Goal: Task Accomplishment & Management: Manage account settings

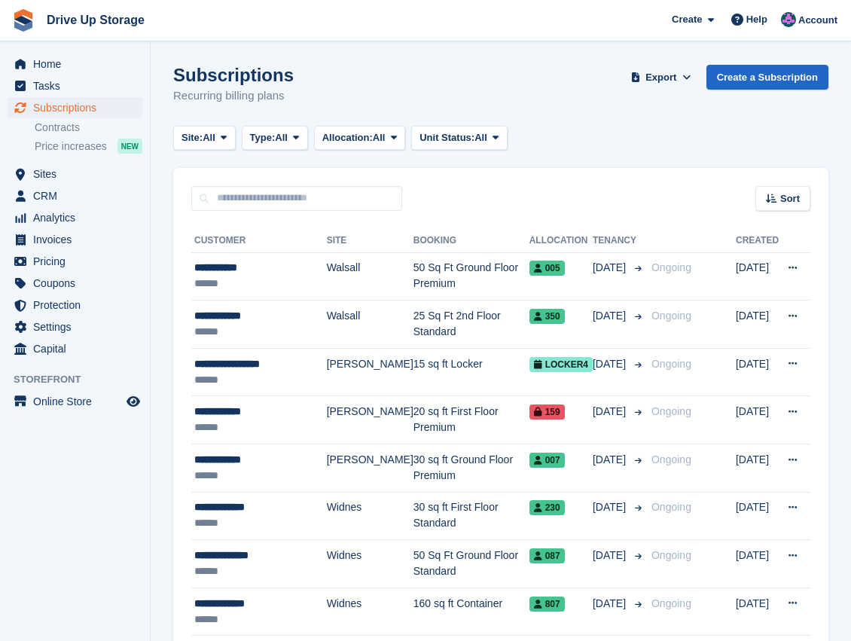
scroll to position [151, 0]
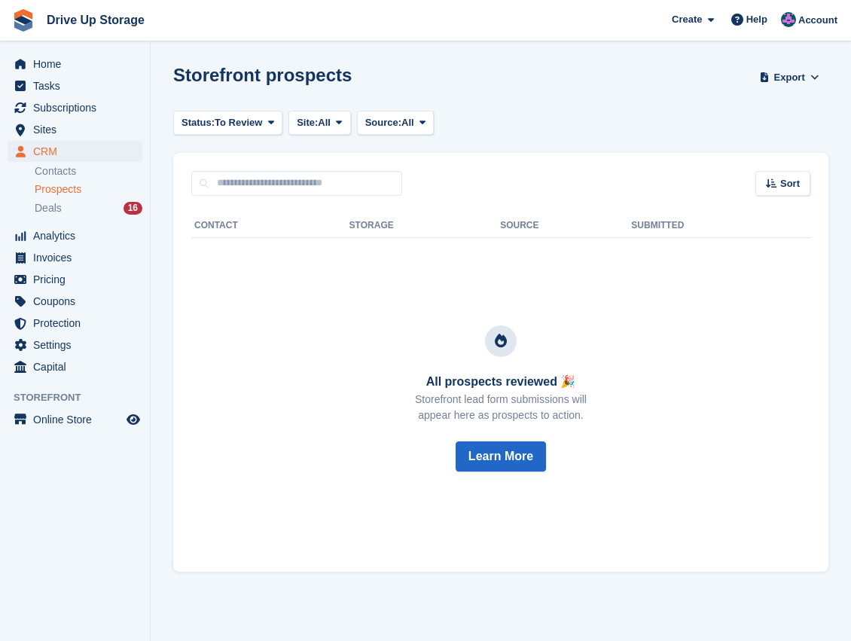
click at [75, 194] on span "Prospects" at bounding box center [58, 189] width 47 height 14
click at [62, 190] on span "Prospects" at bounding box center [58, 189] width 47 height 14
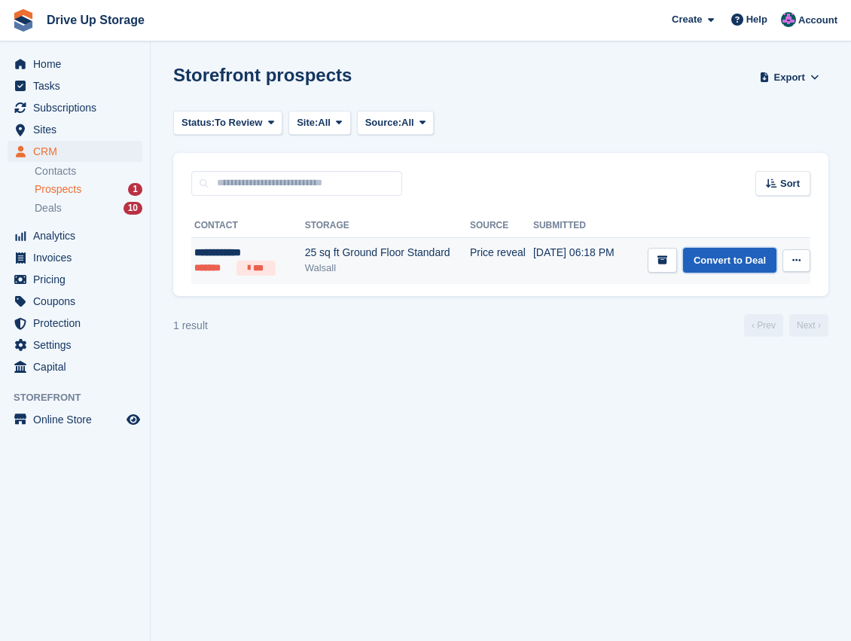
click at [735, 262] on link "Convert to Deal" at bounding box center [729, 260] width 93 height 25
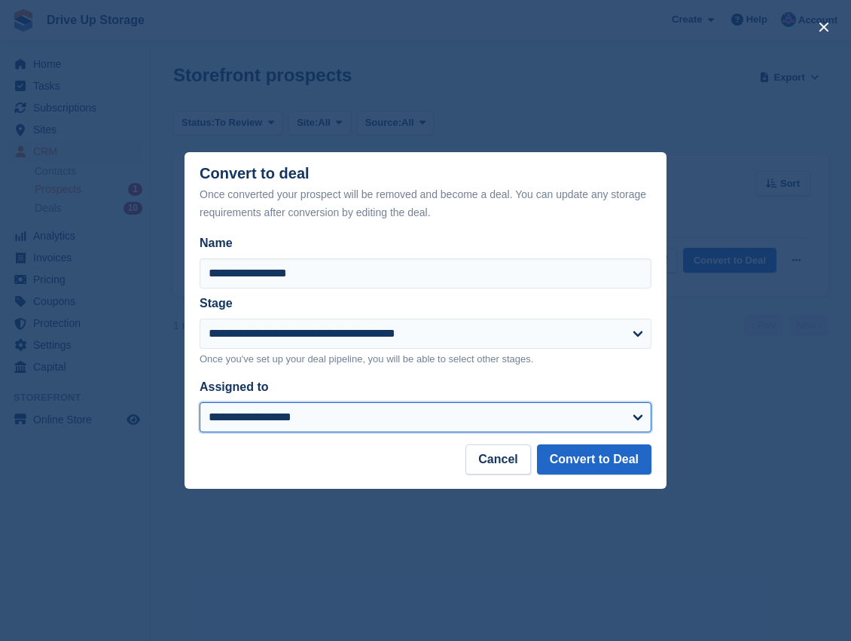
click at [637, 419] on select "**********" at bounding box center [426, 417] width 452 height 30
select select "****"
click at [200, 403] on select "**********" at bounding box center [426, 417] width 452 height 30
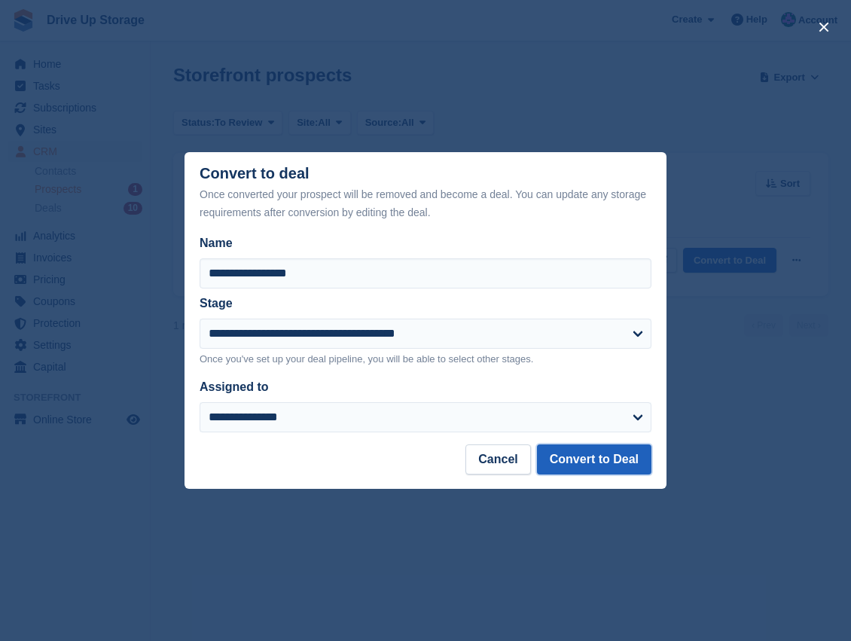
click at [607, 458] on button "Convert to Deal" at bounding box center [594, 460] width 115 height 30
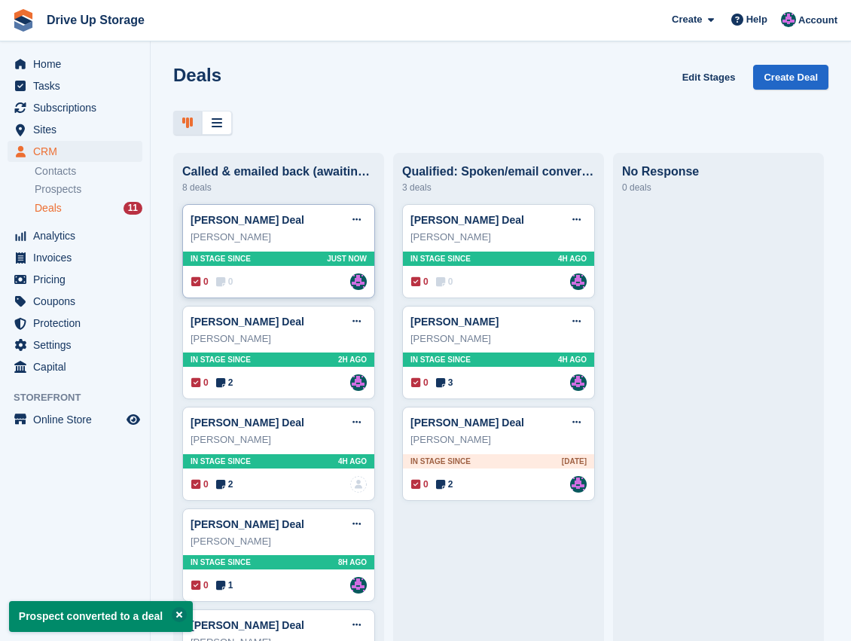
click at [237, 286] on div "0 0 Assigned to Andy" at bounding box center [279, 281] width 176 height 17
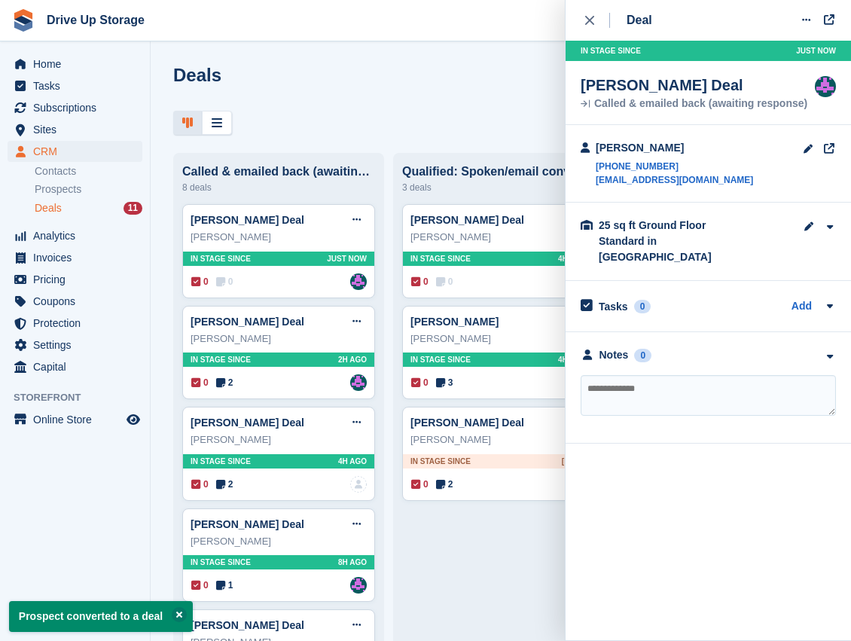
click at [636, 375] on textarea at bounding box center [708, 395] width 255 height 41
type textarea "**********"
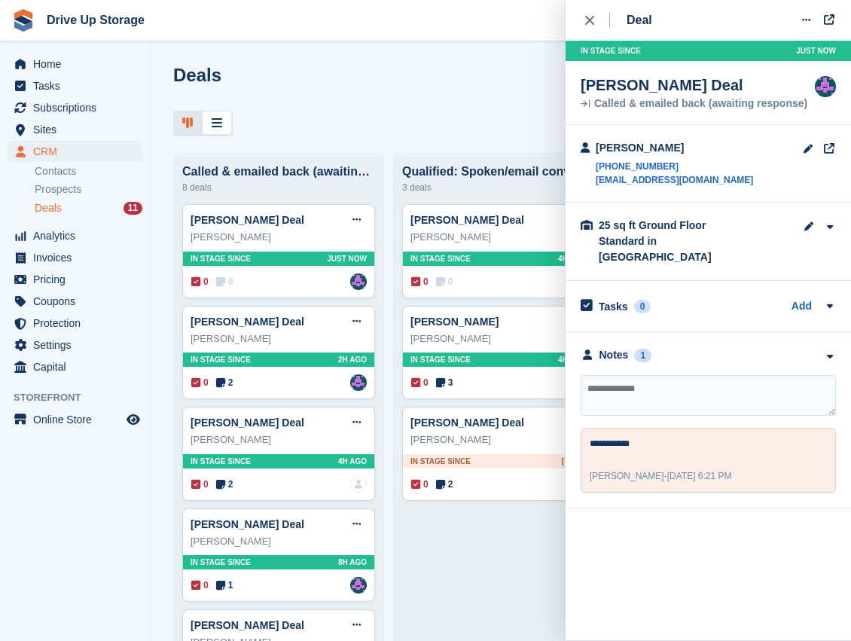
drag, startPoint x: 588, startPoint y: 22, endPoint x: 570, endPoint y: 33, distance: 22.0
click at [588, 22] on icon "close" at bounding box center [589, 20] width 9 height 9
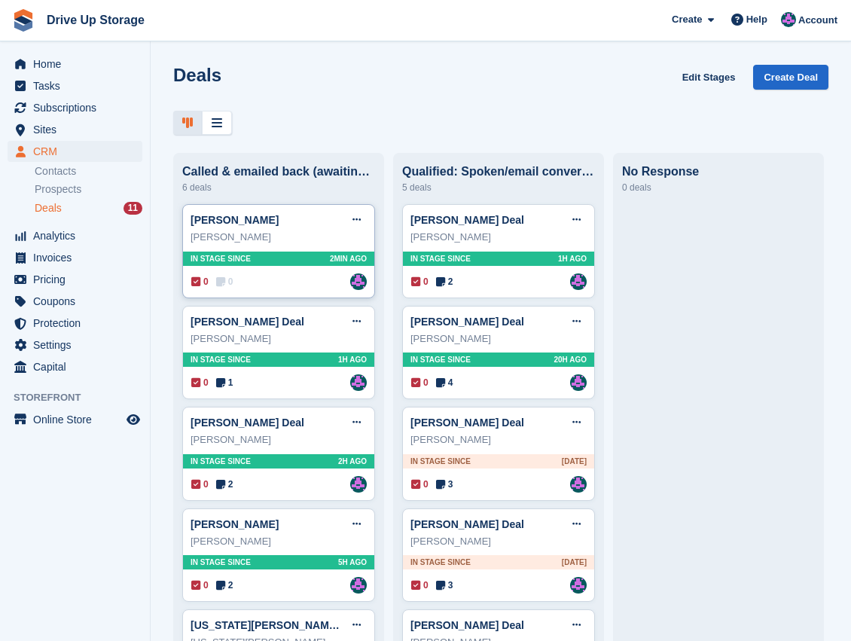
click at [287, 289] on div "0 0 Assigned to [PERSON_NAME]" at bounding box center [279, 281] width 176 height 17
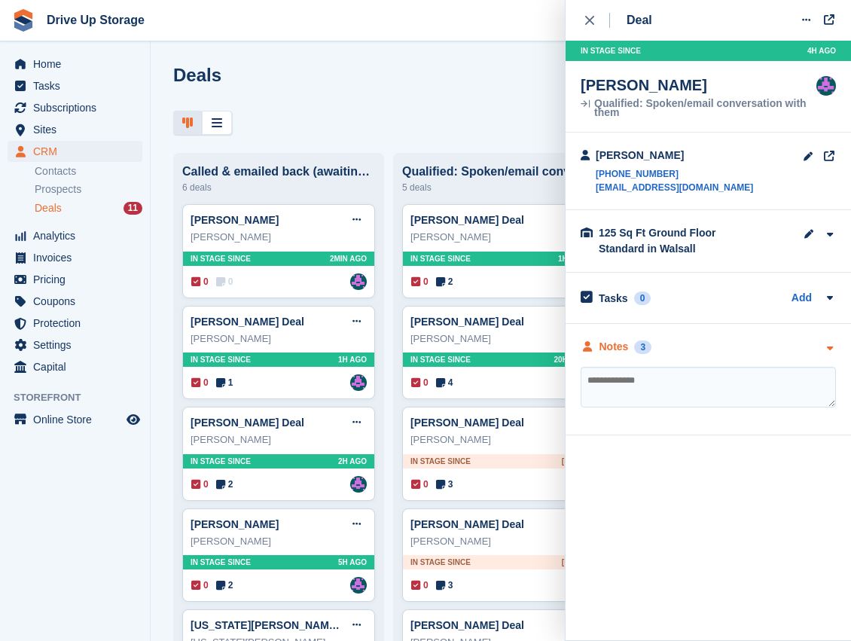
click at [833, 349] on icon "button" at bounding box center [829, 349] width 13 height 10
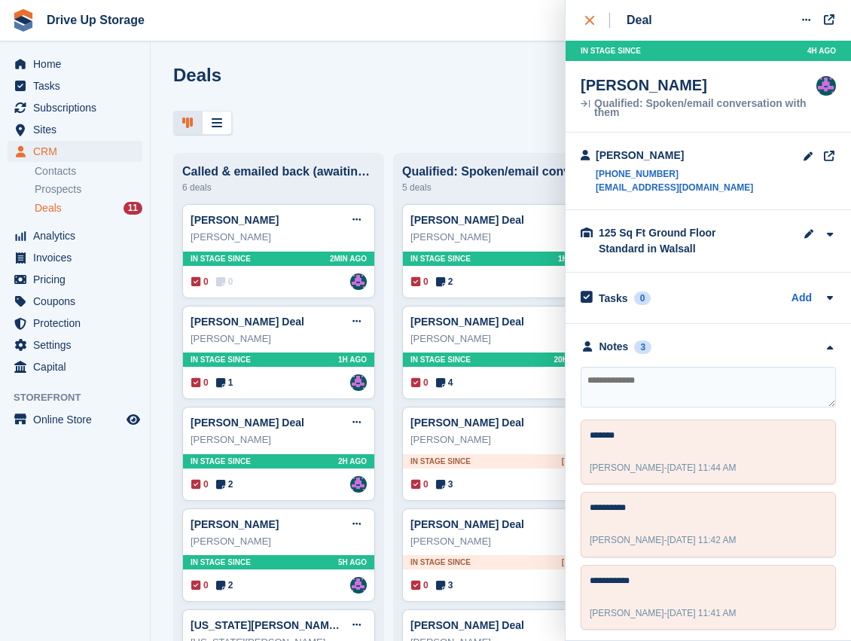
click at [591, 20] on icon "close" at bounding box center [589, 20] width 9 height 9
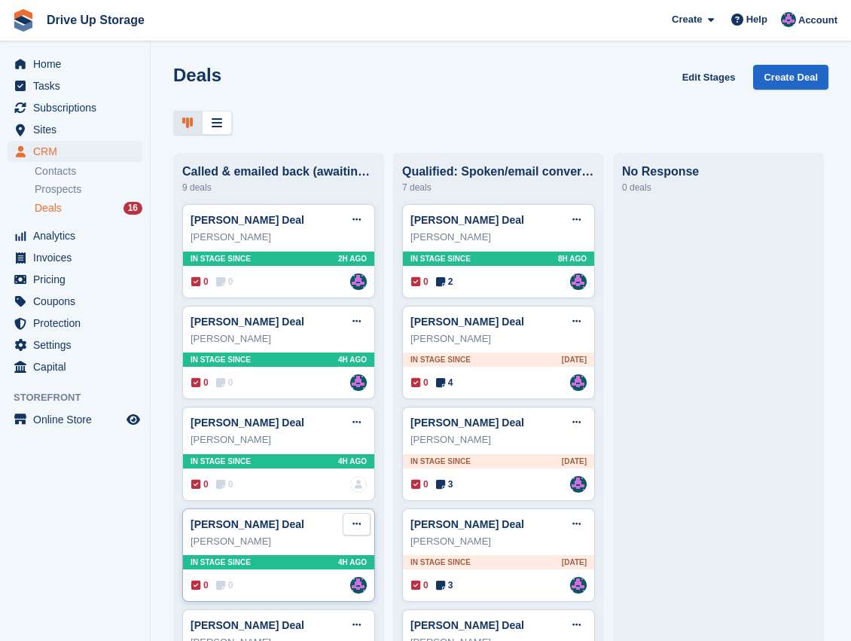
click at [348, 522] on button at bounding box center [357, 524] width 28 height 23
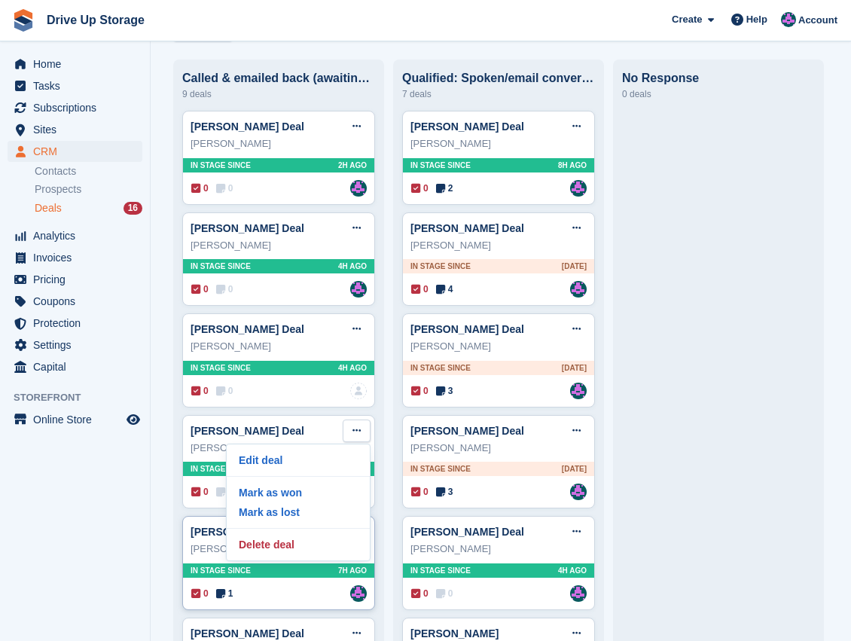
scroll to position [100, 0]
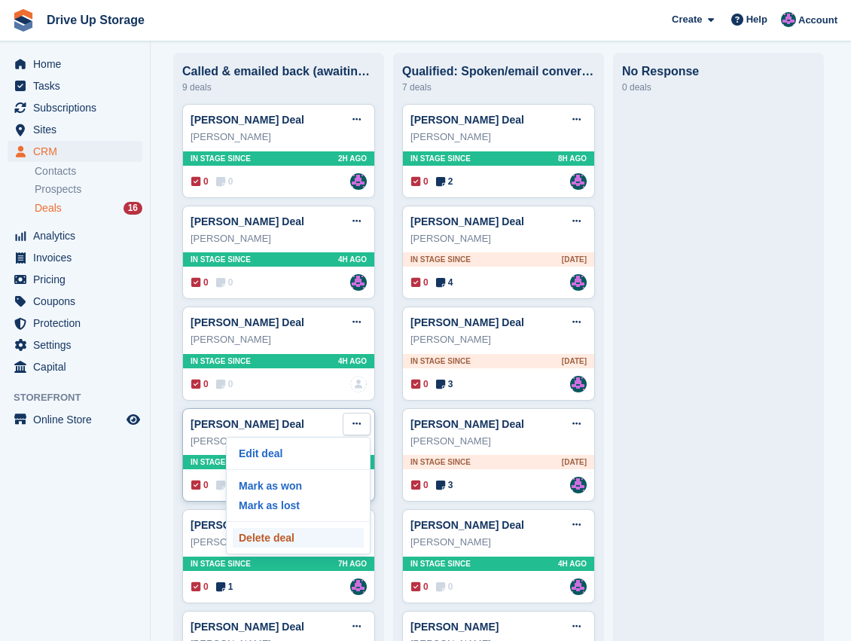
click at [280, 538] on p "Delete deal" at bounding box center [298, 538] width 131 height 20
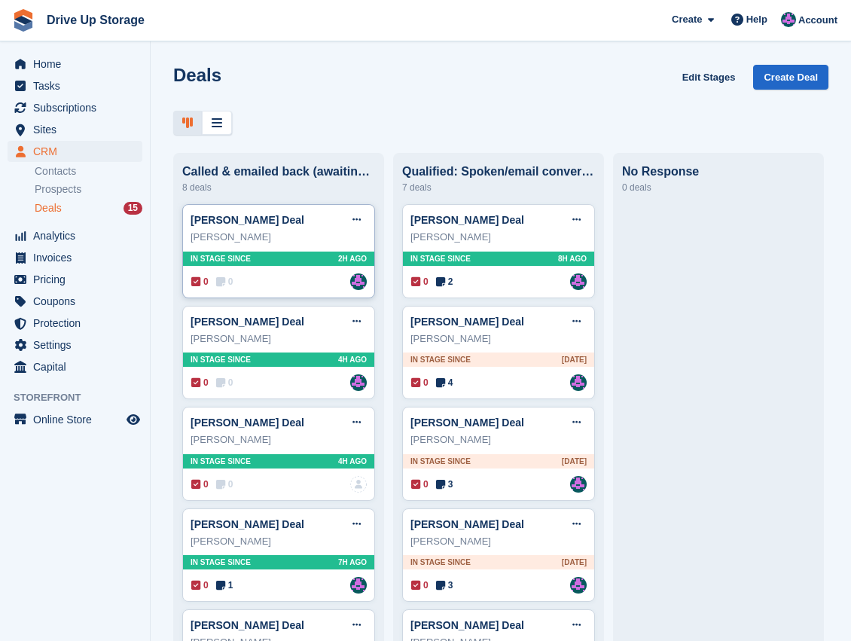
click at [300, 243] on div "[PERSON_NAME]" at bounding box center [279, 237] width 176 height 15
click at [268, 286] on div "0 0 Assigned to Andy" at bounding box center [279, 281] width 176 height 17
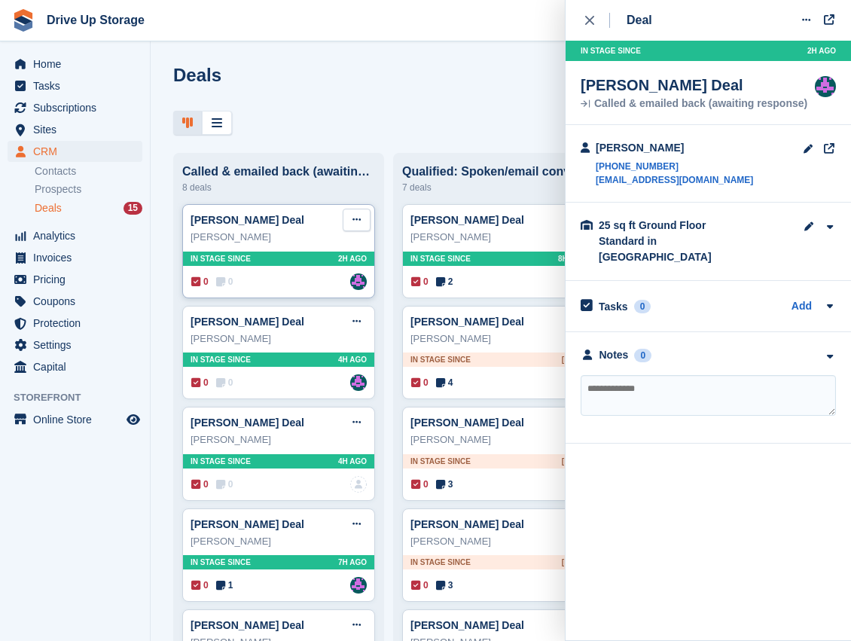
click at [366, 229] on button at bounding box center [357, 220] width 28 height 23
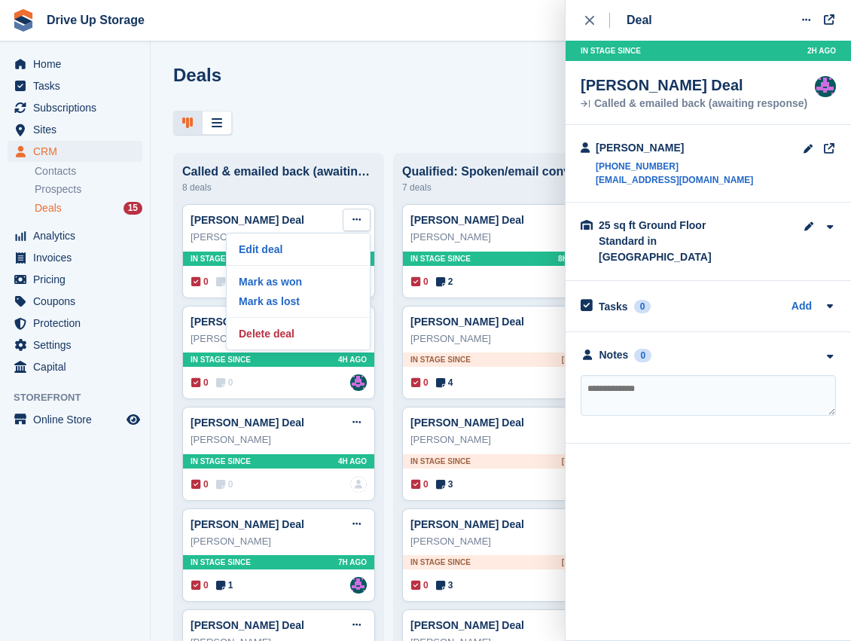
click at [607, 375] on textarea at bounding box center [708, 395] width 255 height 41
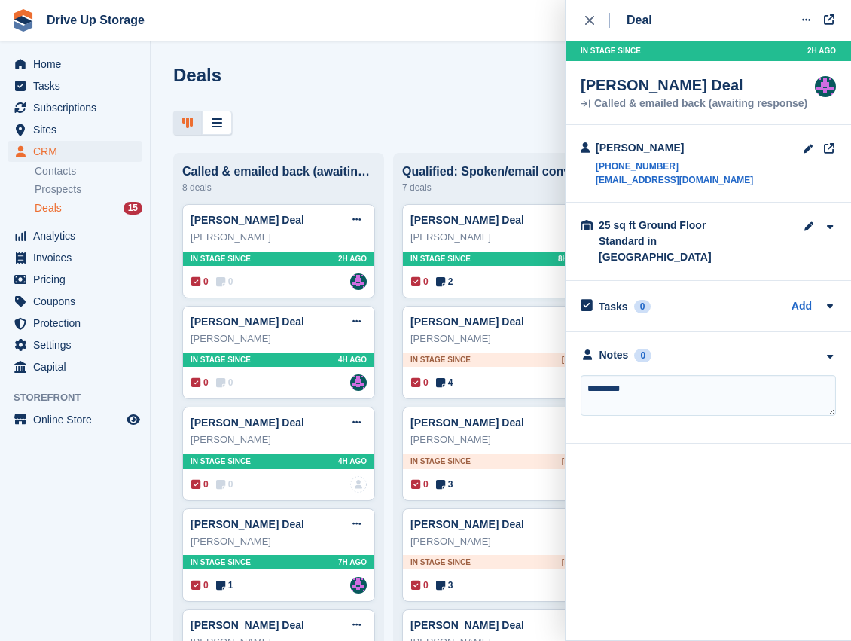
type textarea "**********"
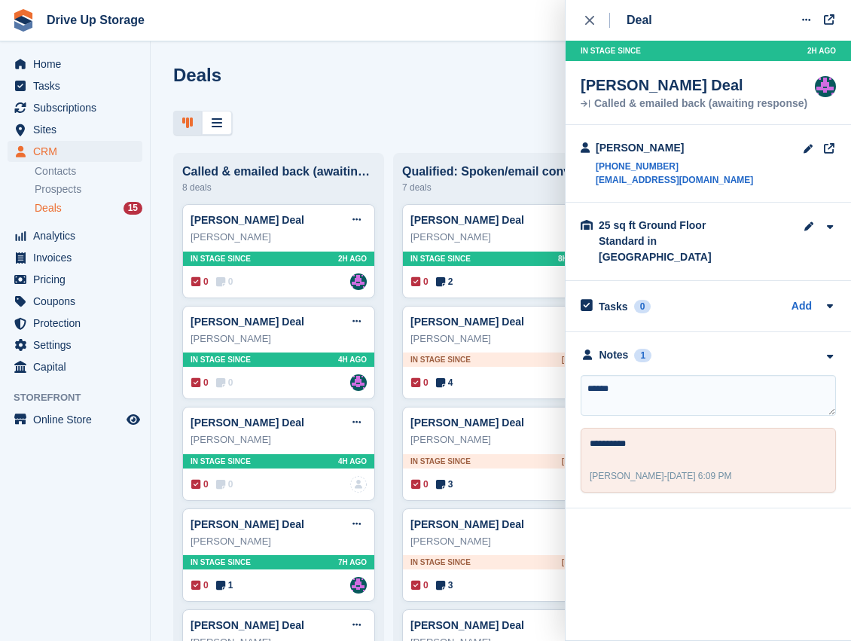
type textarea "*******"
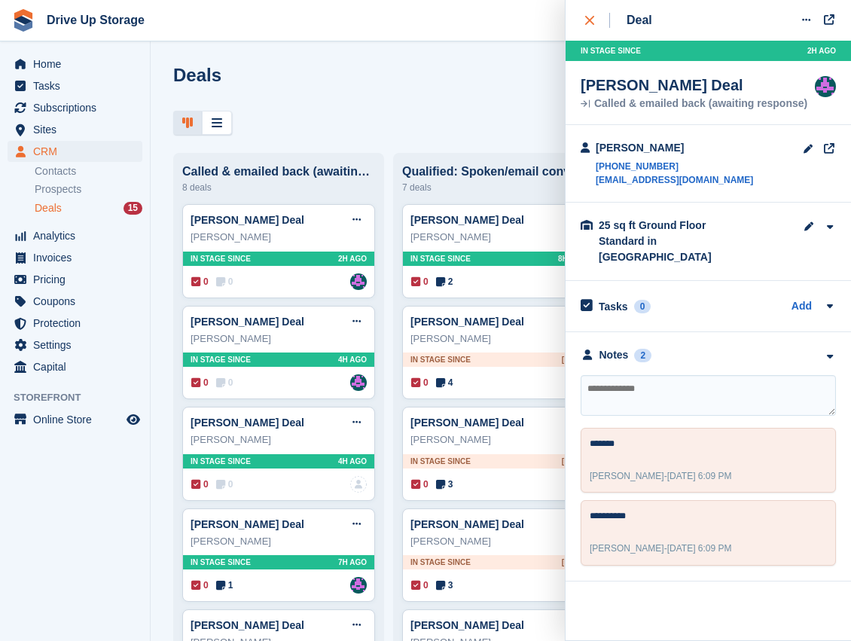
click at [589, 17] on icon "close" at bounding box center [589, 20] width 9 height 9
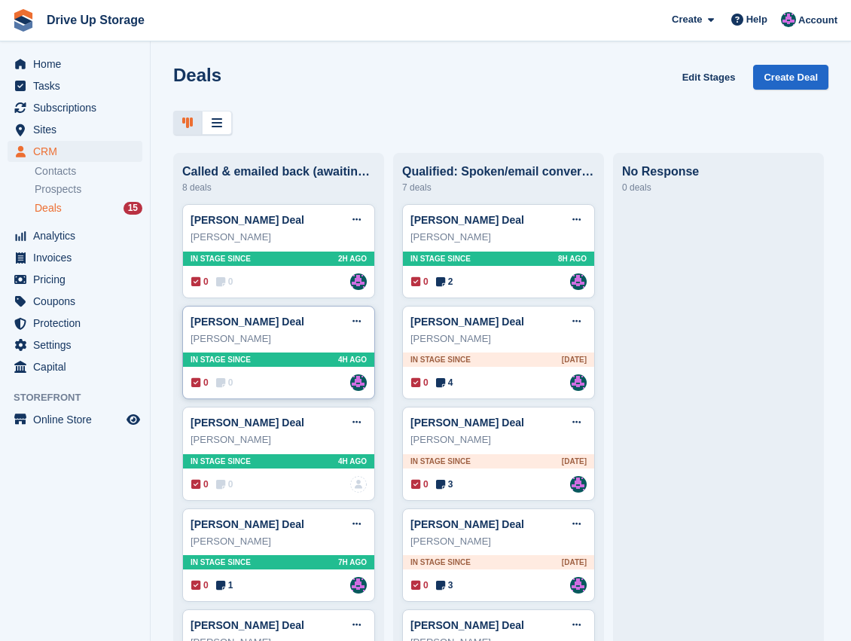
click at [266, 383] on div "0 0 Assigned to Andy" at bounding box center [279, 382] width 176 height 17
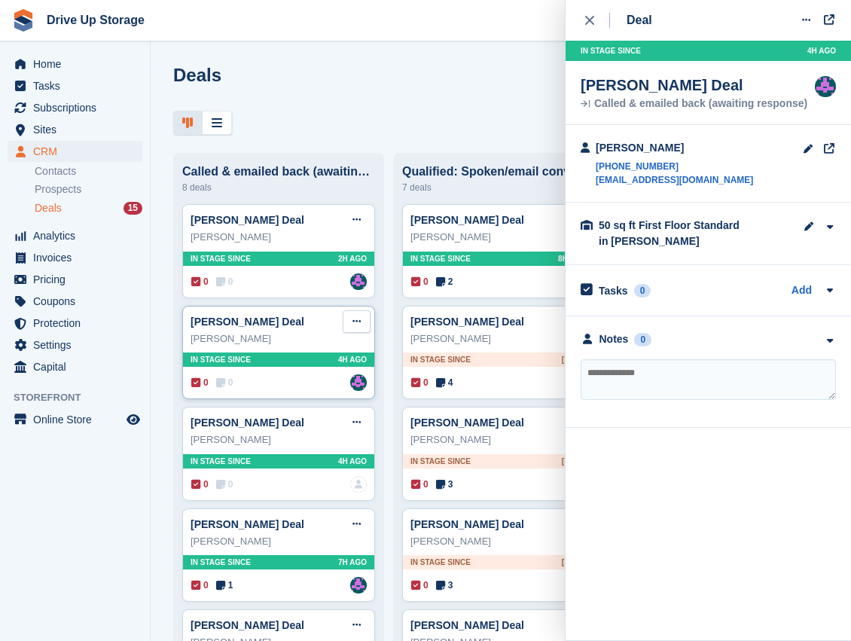
click at [359, 322] on icon at bounding box center [357, 321] width 8 height 10
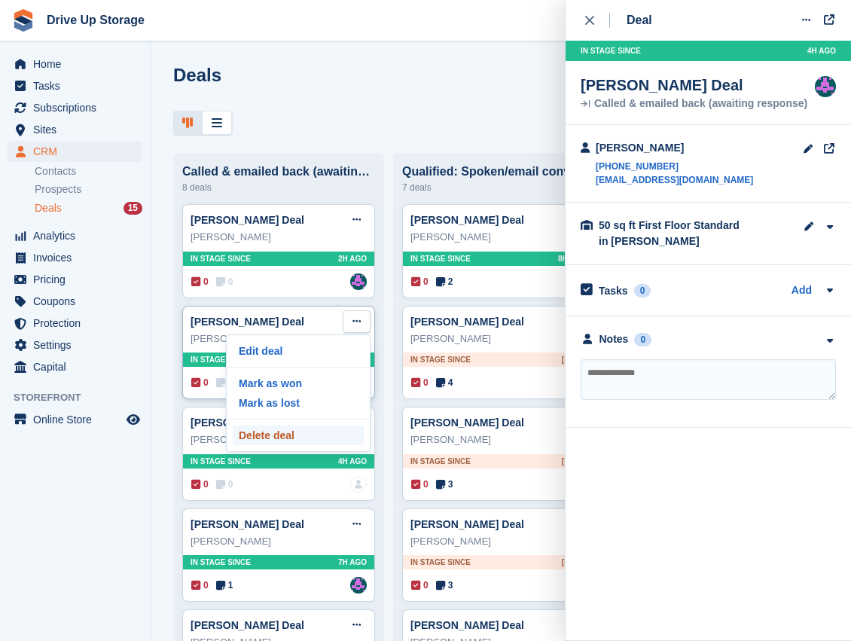
click at [313, 437] on p "Delete deal" at bounding box center [298, 436] width 131 height 20
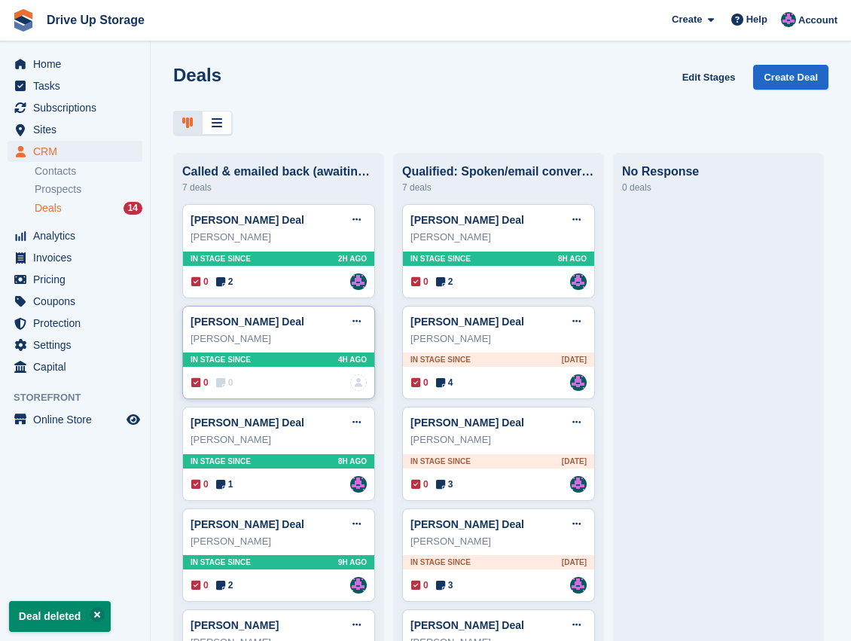
click at [308, 381] on div "0 0 No one is assigned to this deal" at bounding box center [279, 382] width 176 height 17
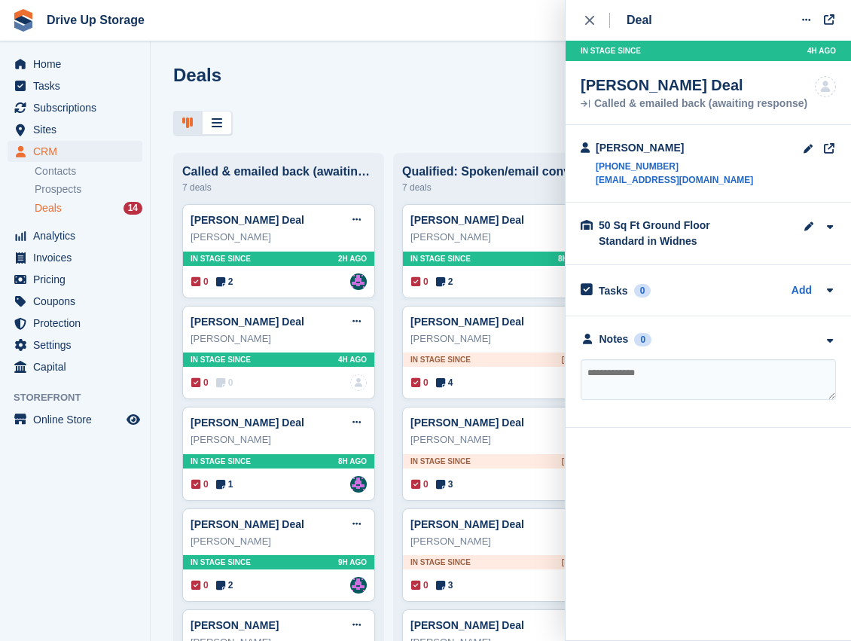
click at [636, 383] on textarea at bounding box center [708, 379] width 255 height 41
type textarea "**********"
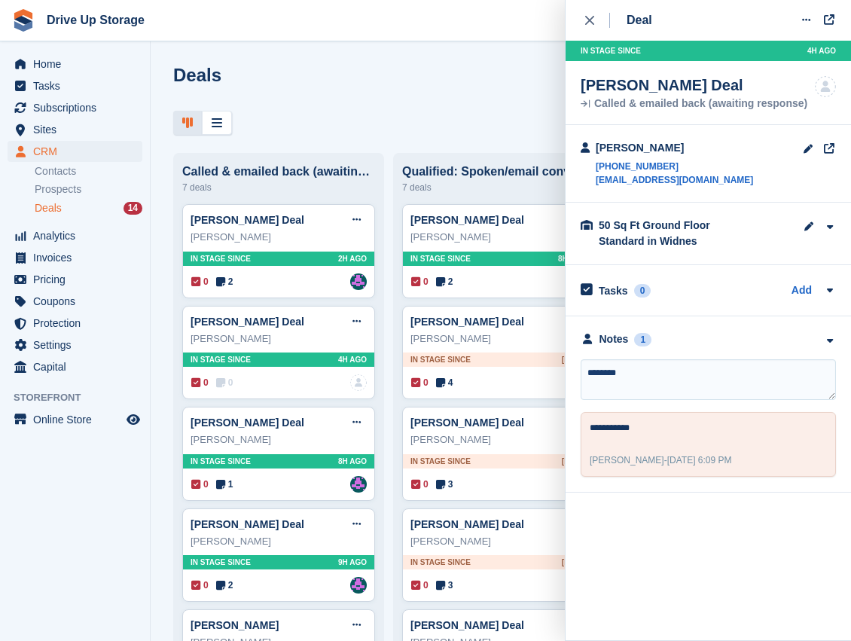
type textarea "*********"
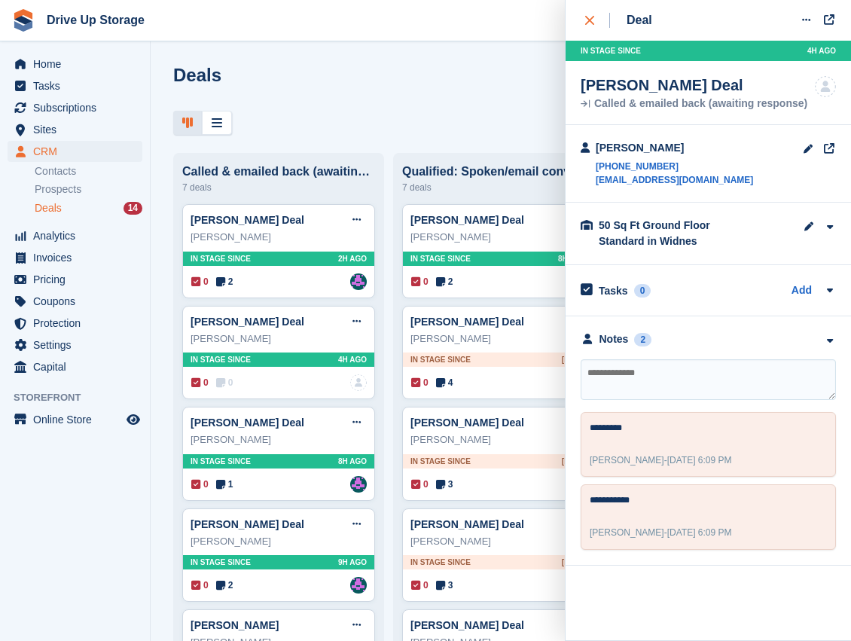
click at [584, 17] on button "close" at bounding box center [598, 20] width 34 height 41
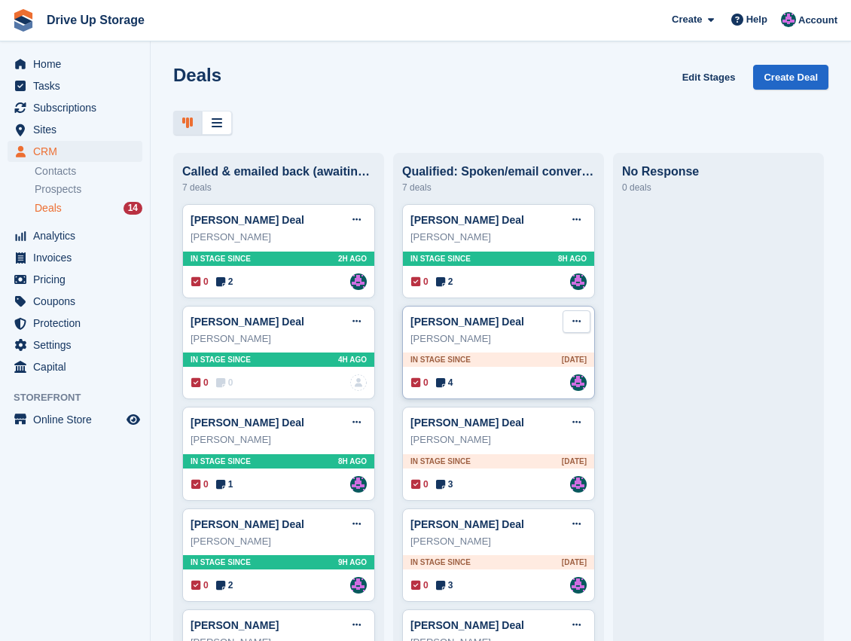
click at [584, 325] on button at bounding box center [577, 321] width 28 height 23
click at [574, 321] on icon at bounding box center [577, 321] width 8 height 10
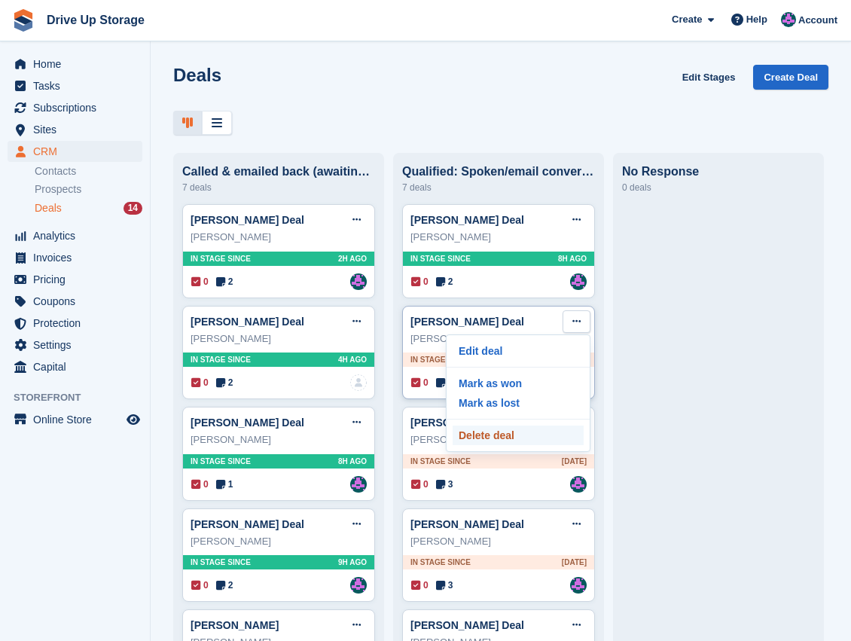
click at [509, 438] on p "Delete deal" at bounding box center [518, 436] width 131 height 20
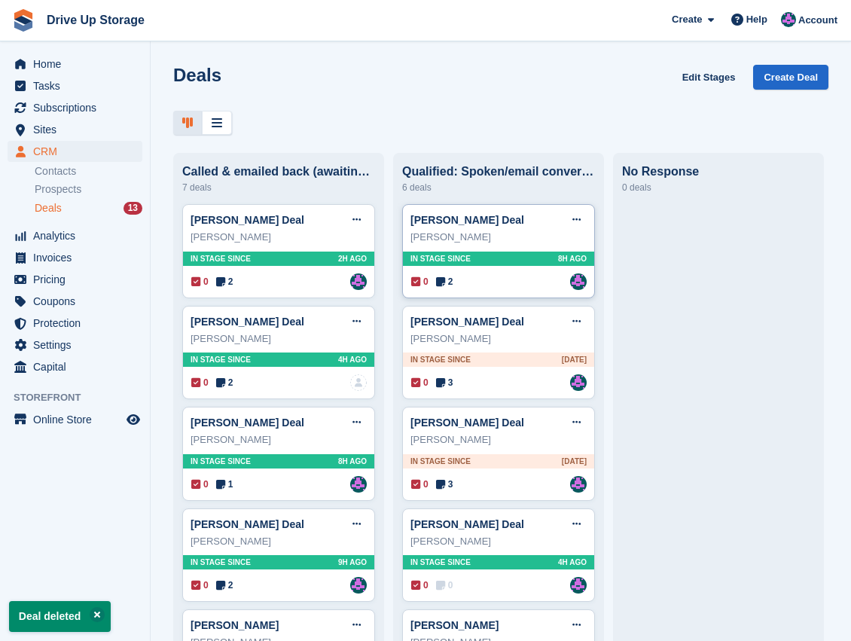
click at [524, 245] on div "[PERSON_NAME]" at bounding box center [499, 237] width 176 height 15
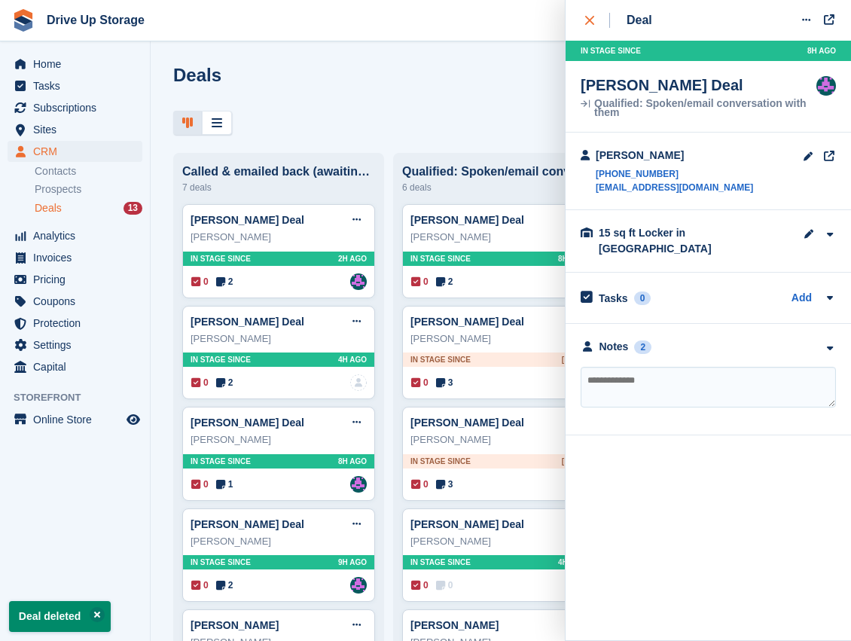
click at [584, 23] on button "close" at bounding box center [598, 20] width 34 height 41
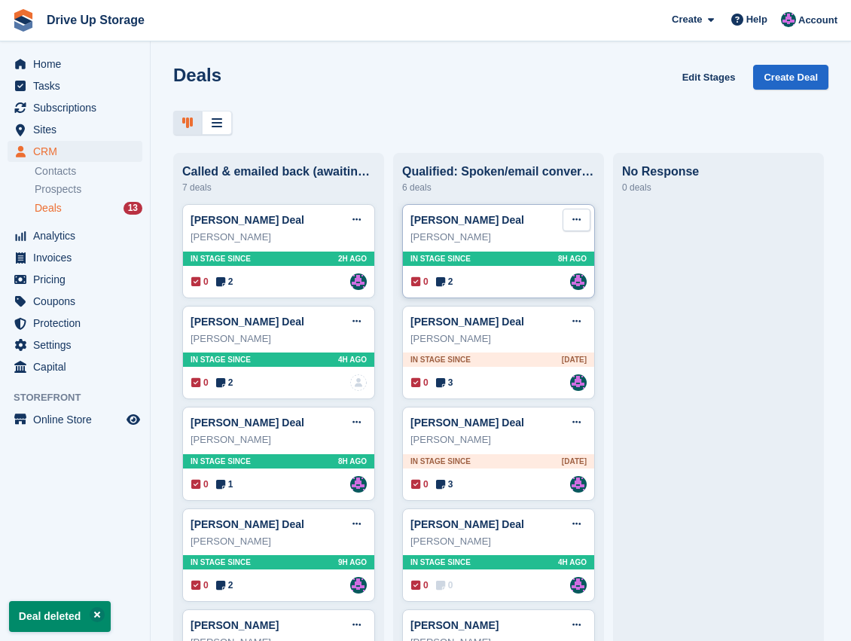
click at [576, 225] on icon at bounding box center [577, 220] width 8 height 10
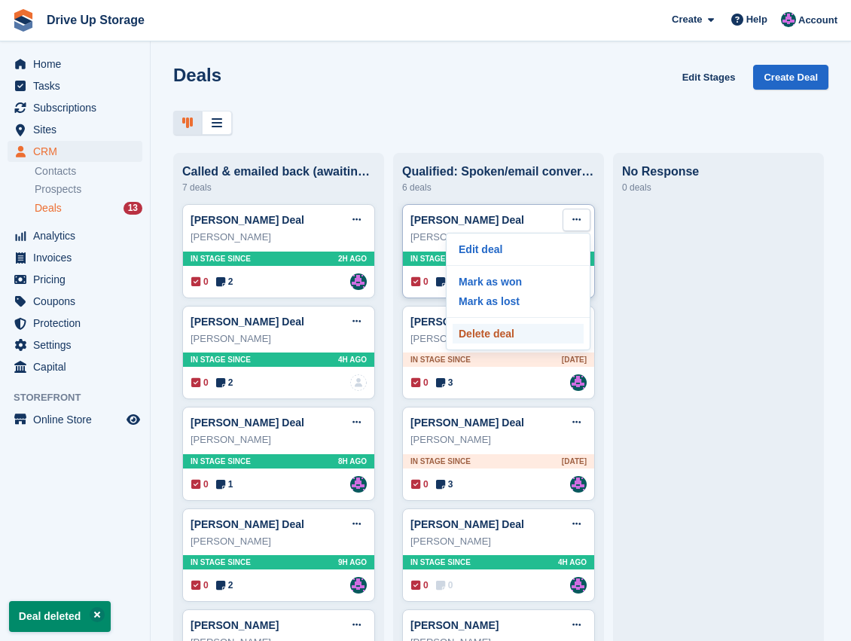
click at [484, 344] on p "Delete deal" at bounding box center [518, 334] width 131 height 20
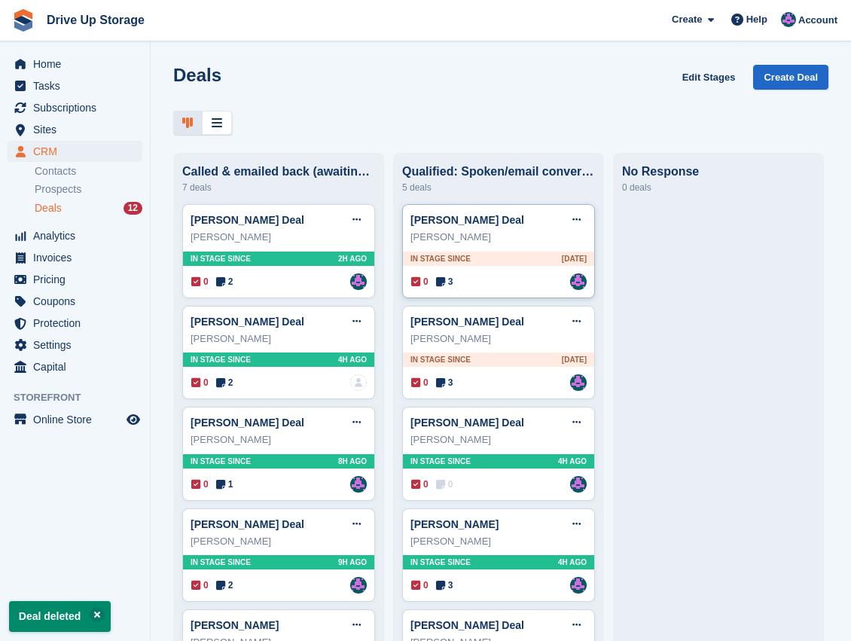
click at [509, 288] on div "0 3 Assigned to [PERSON_NAME]" at bounding box center [499, 281] width 176 height 17
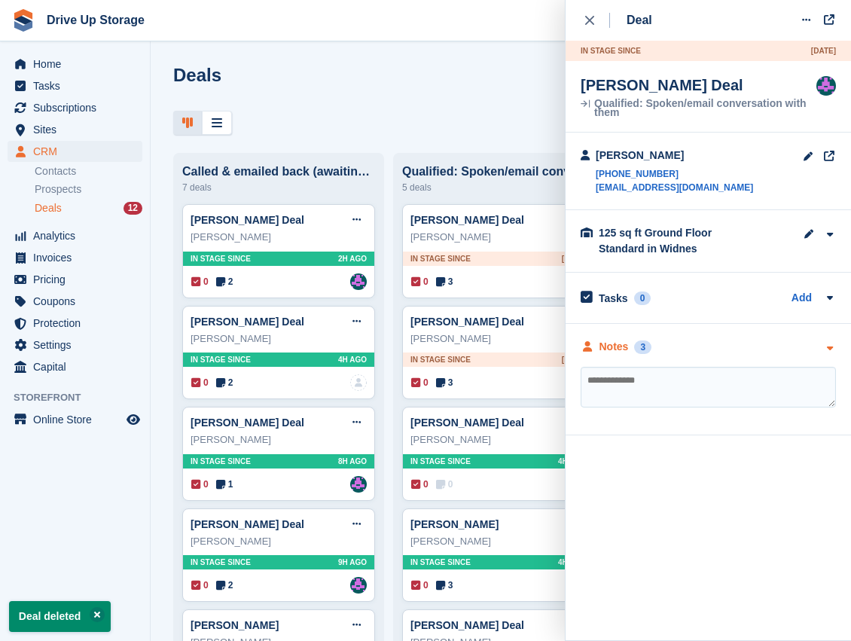
click at [828, 348] on icon "button" at bounding box center [829, 349] width 13 height 10
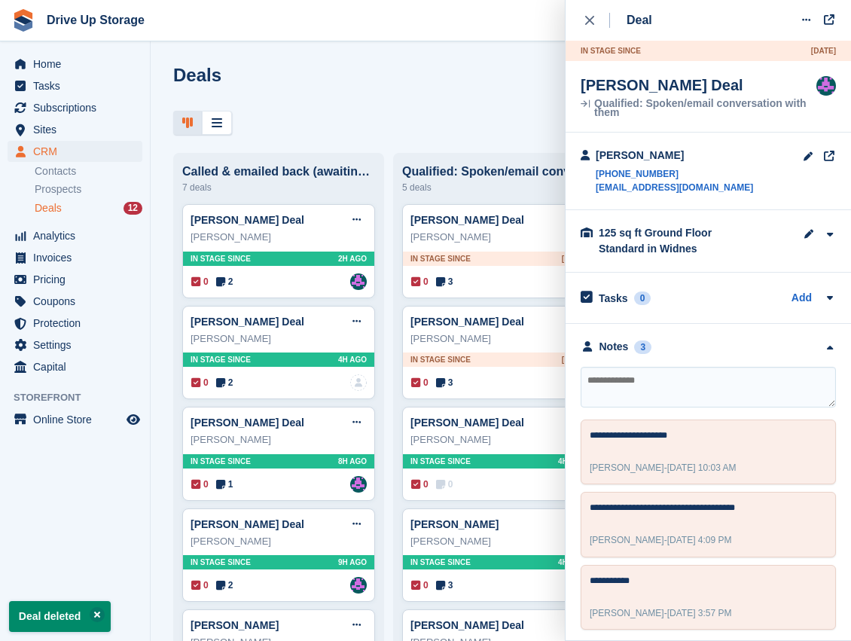
click at [509, 145] on div "Deals Edit Stages Create Deal Called & emailed back (awaiting response) 7 deals…" at bounding box center [501, 320] width 701 height 641
click at [530, 133] on div at bounding box center [500, 123] width 655 height 25
click at [585, 24] on icon "close" at bounding box center [589, 20] width 9 height 9
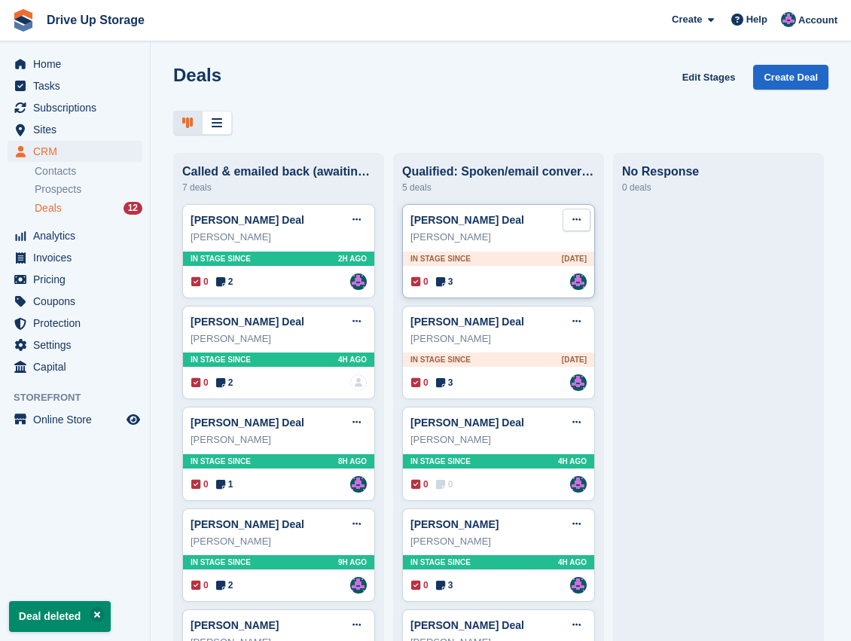
click at [582, 222] on button at bounding box center [577, 220] width 28 height 23
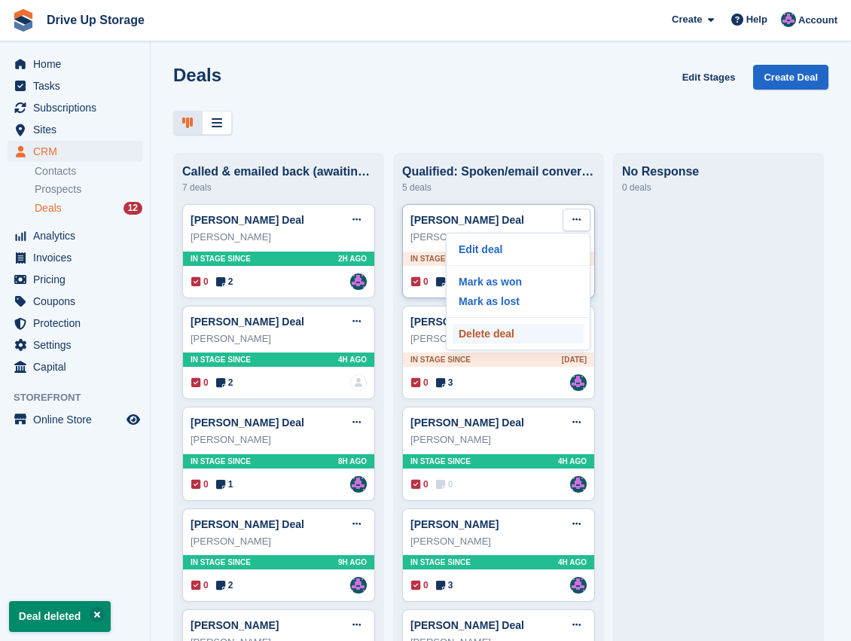
click at [511, 339] on p "Delete deal" at bounding box center [518, 334] width 131 height 20
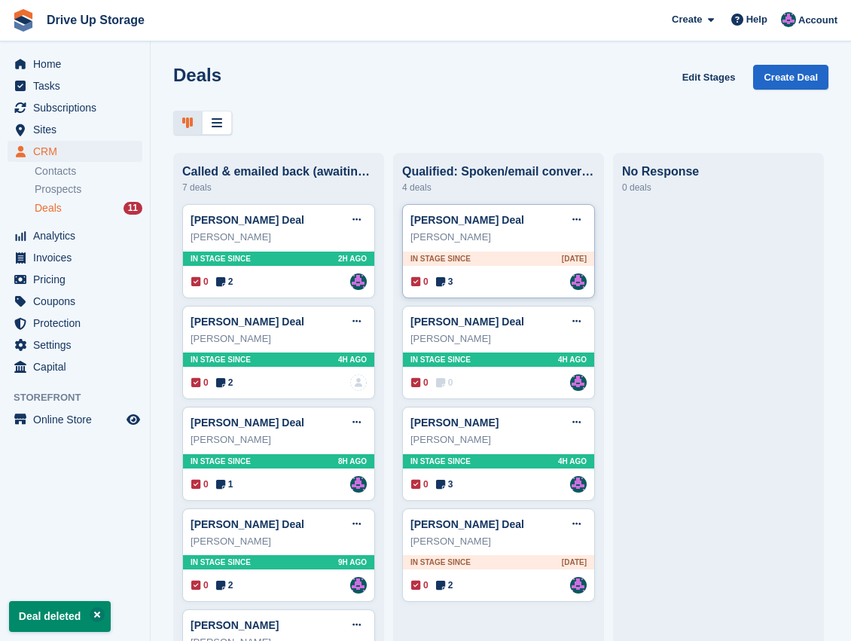
click at [518, 289] on div "0 3 Assigned to [PERSON_NAME]" at bounding box center [499, 281] width 176 height 17
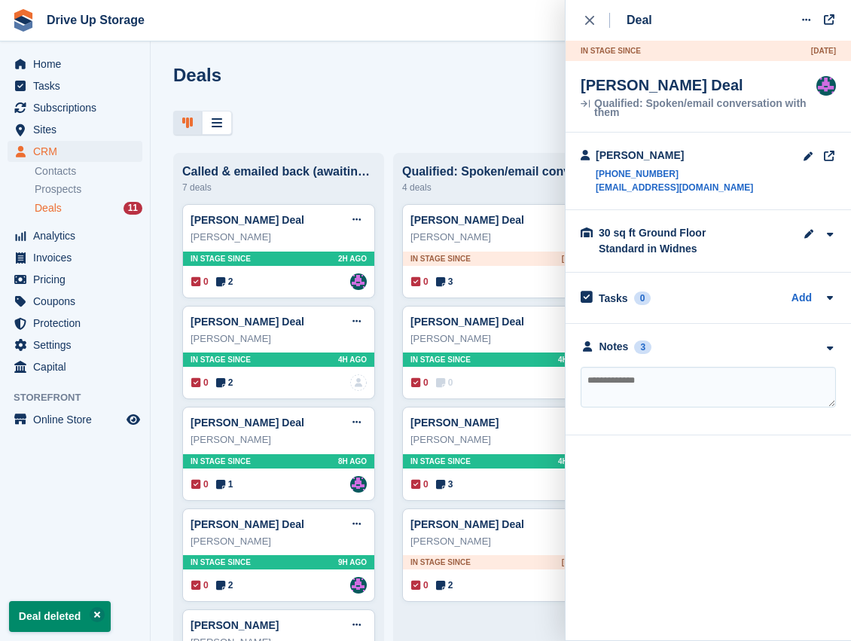
click at [512, 146] on div "Deals Edit Stages Create Deal Called & emailed back (awaiting response) 7 deals…" at bounding box center [501, 320] width 701 height 641
click at [596, 18] on div "close" at bounding box center [597, 20] width 25 height 15
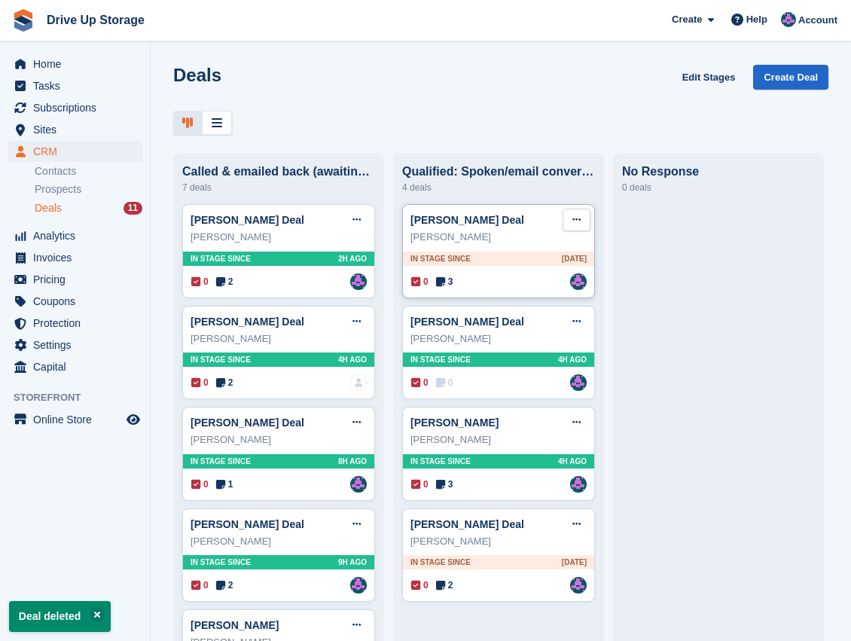
click at [579, 225] on icon at bounding box center [577, 220] width 8 height 10
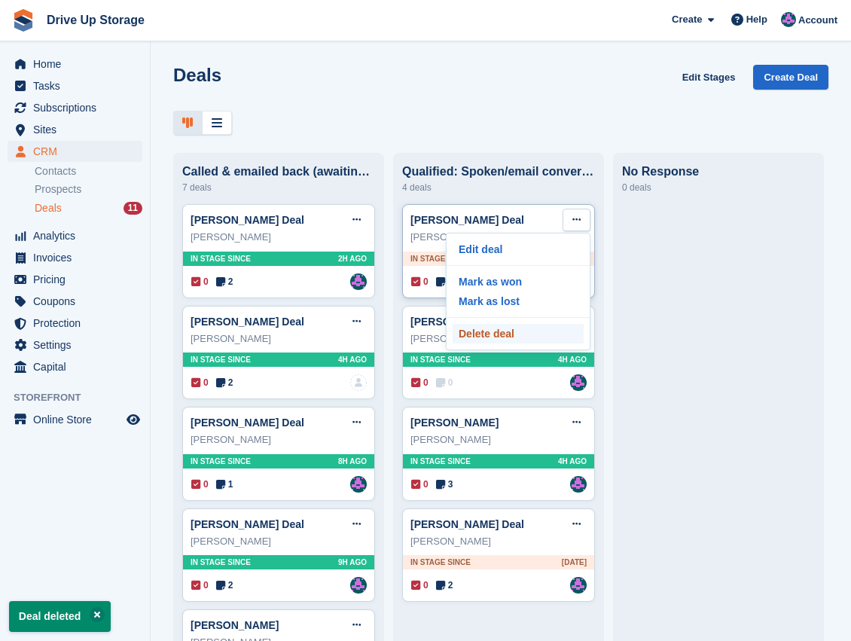
click at [517, 338] on p "Delete deal" at bounding box center [518, 334] width 131 height 20
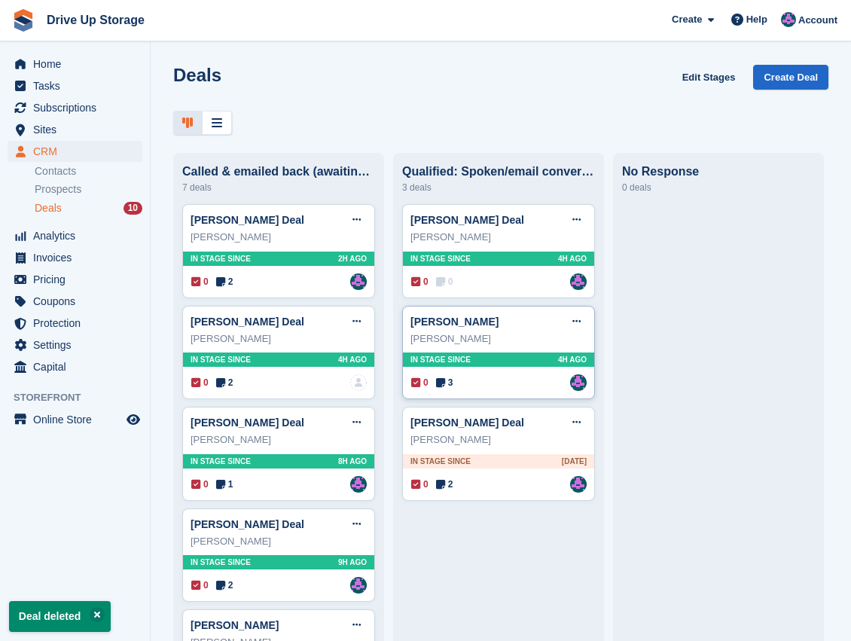
click at [479, 344] on div "[PERSON_NAME]" at bounding box center [499, 339] width 176 height 15
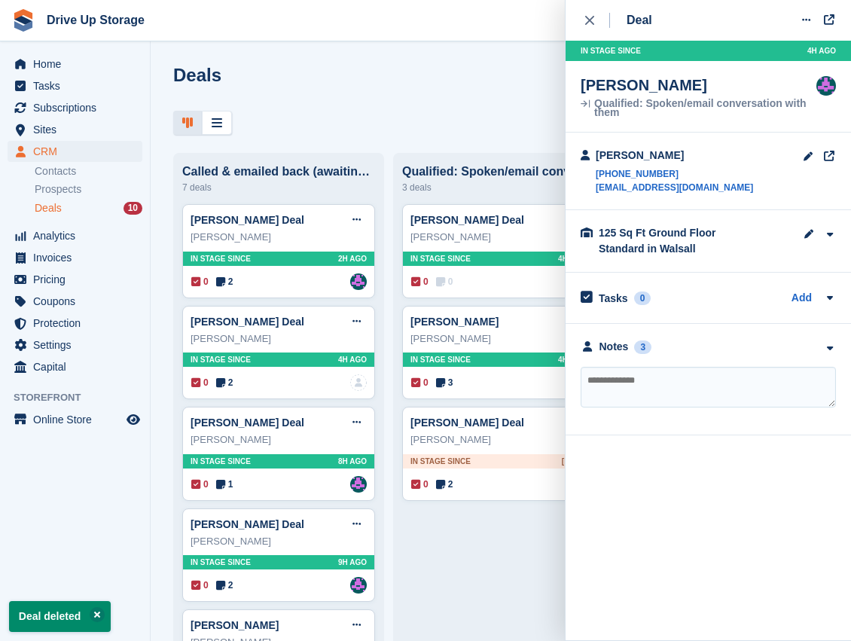
click at [830, 350] on icon "button" at bounding box center [829, 349] width 13 height 10
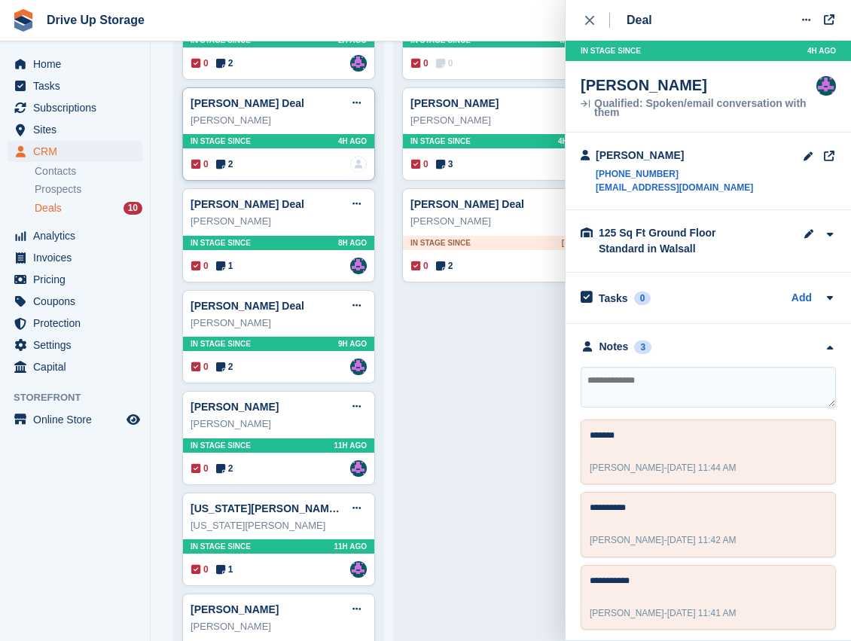
scroll to position [282, 0]
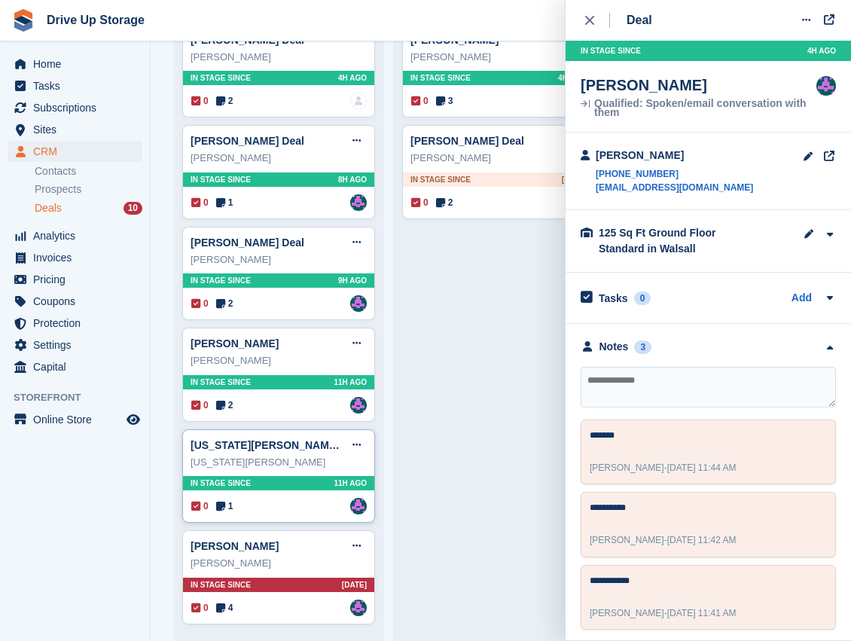
click at [283, 512] on div "[US_STATE][PERSON_NAME] Deal Edit deal [PERSON_NAME] as won [PERSON_NAME] as lo…" at bounding box center [278, 476] width 193 height 94
